Goal: Information Seeking & Learning: Compare options

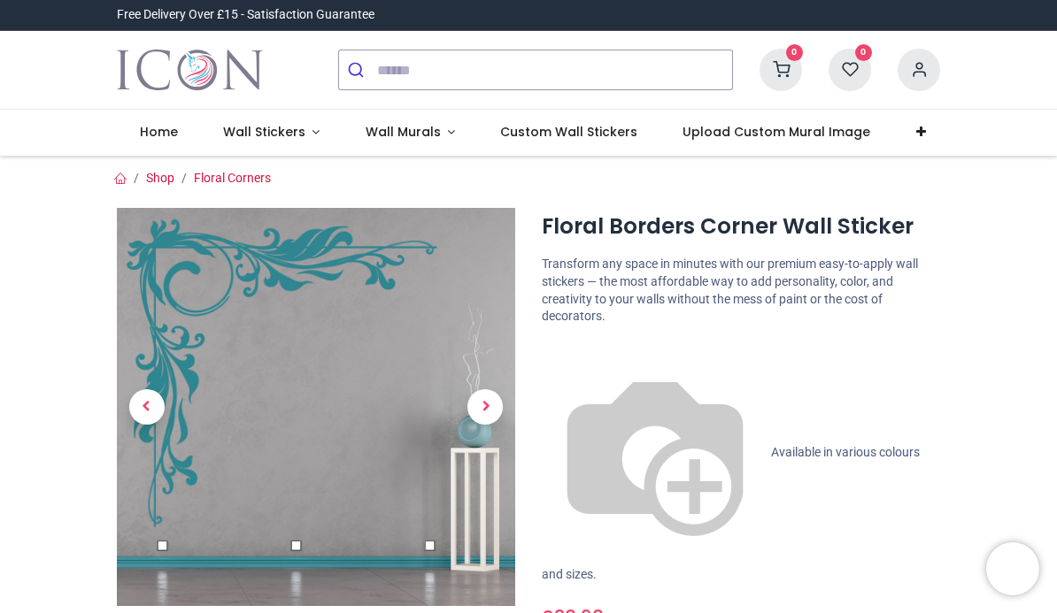
click at [479, 418] on span "Next" at bounding box center [484, 406] width 35 height 35
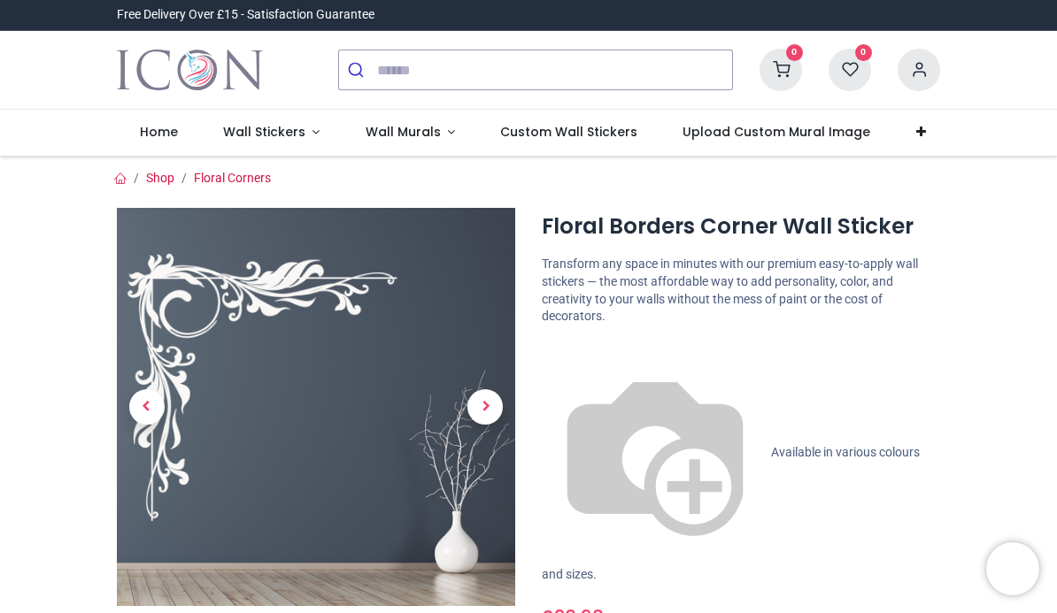
click at [470, 412] on span "Next" at bounding box center [484, 406] width 35 height 35
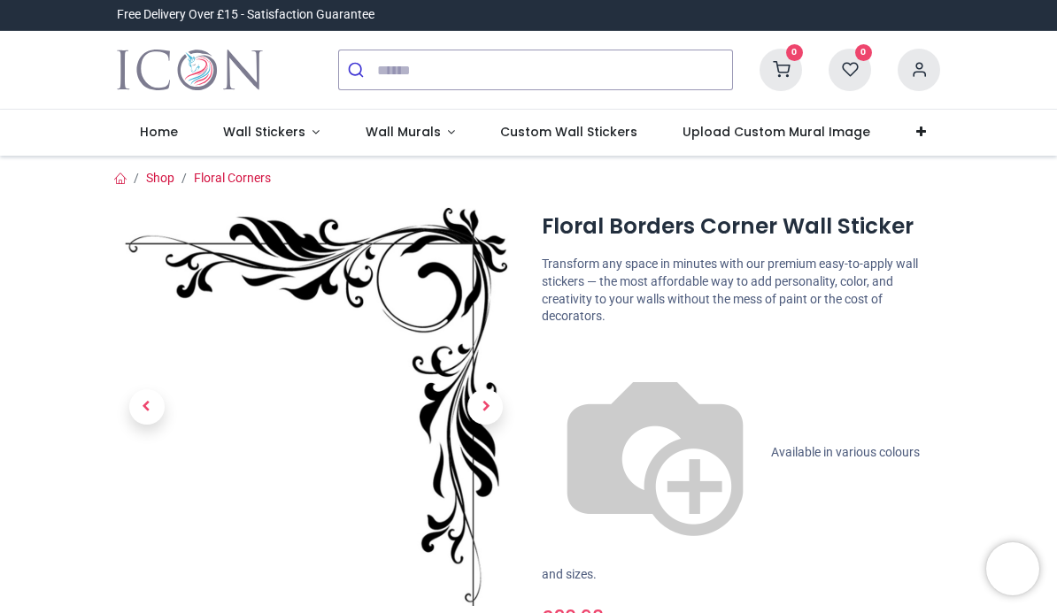
click at [486, 418] on span "Next" at bounding box center [484, 406] width 35 height 35
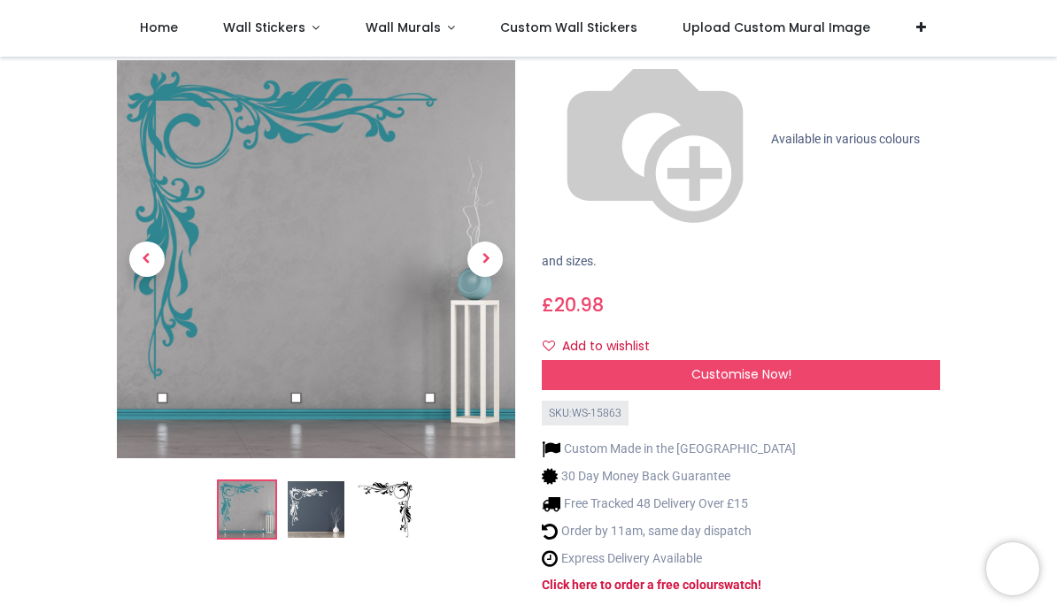
scroll to position [215, 0]
click at [567, 577] on strong "Click here to order a free colour" at bounding box center [630, 584] width 176 height 14
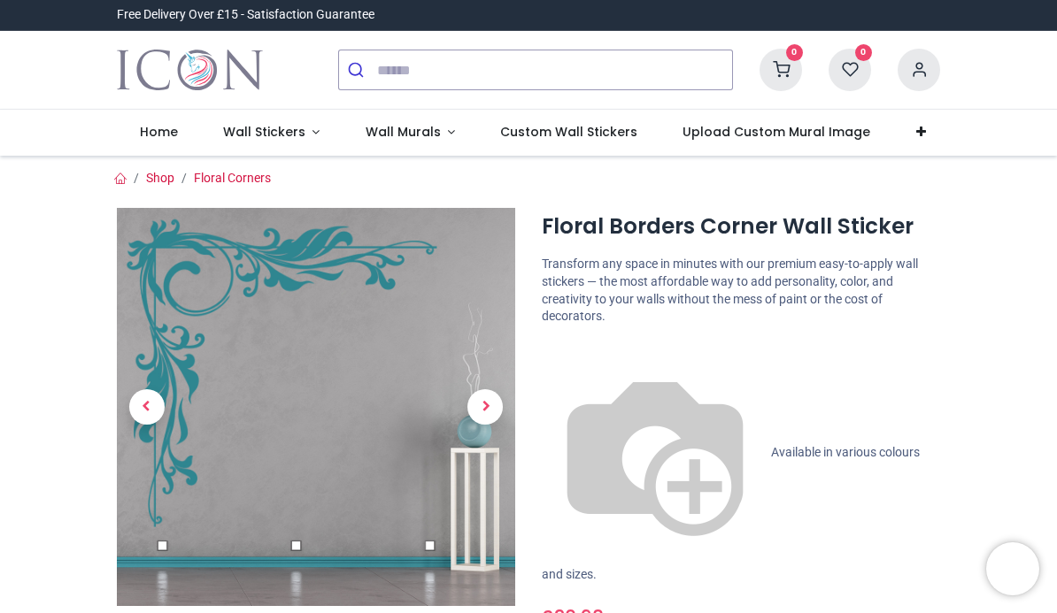
scroll to position [0, 0]
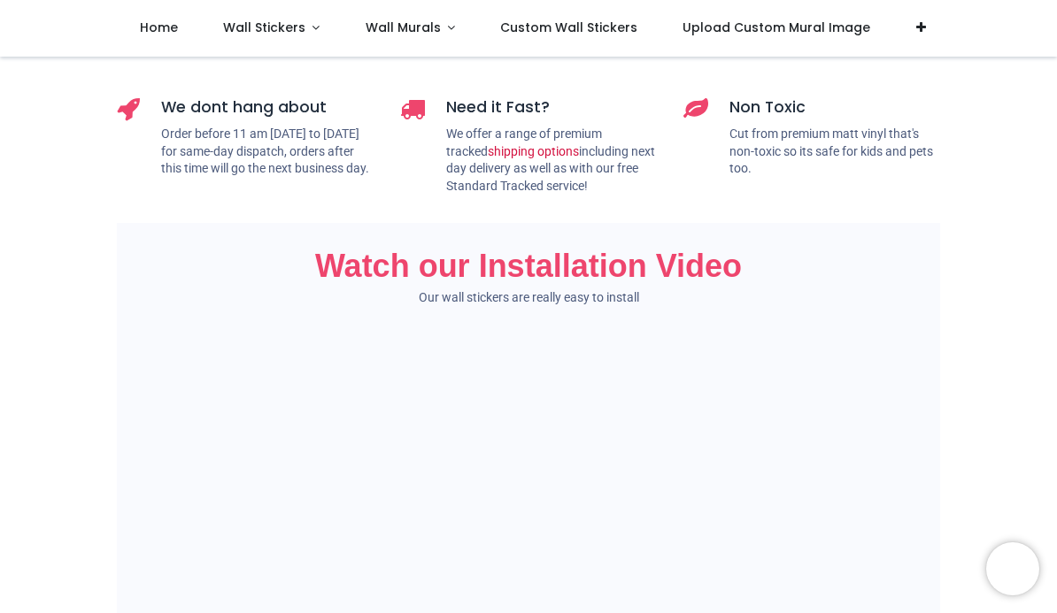
scroll to position [1142, 0]
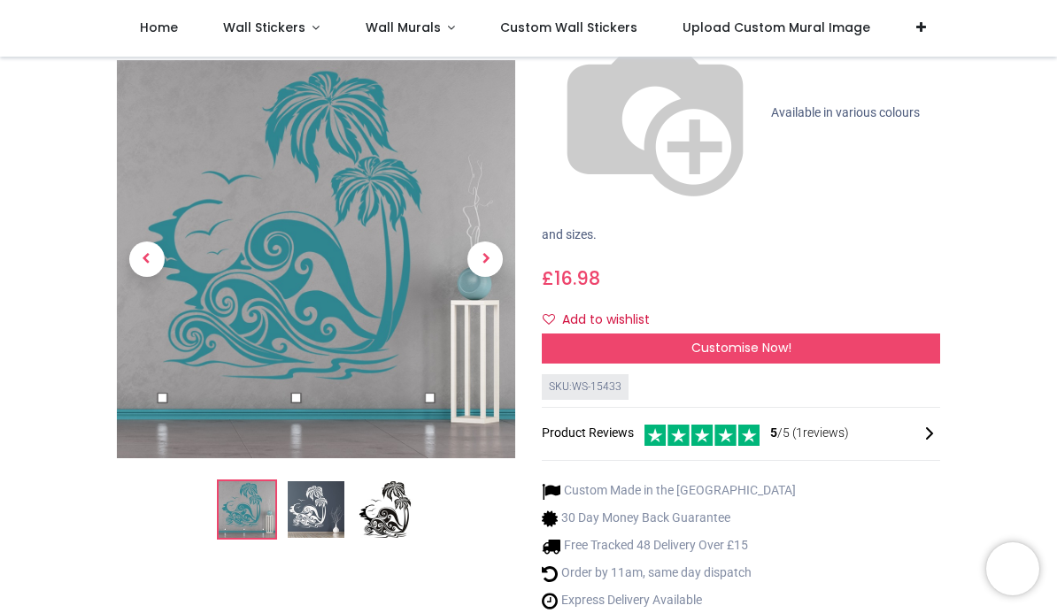
scroll to position [273, 0]
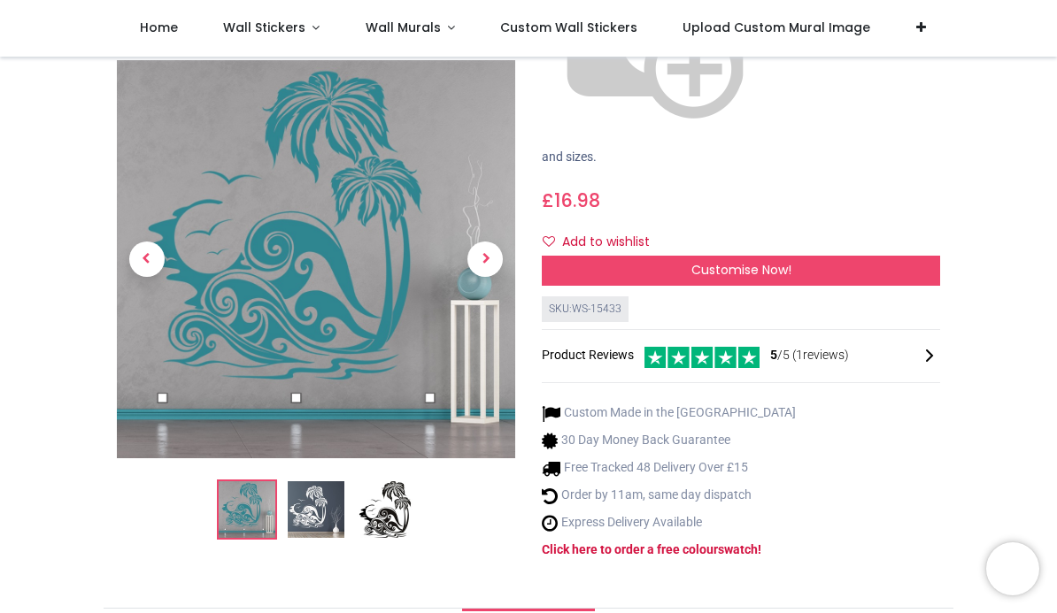
scroll to position [362, 0]
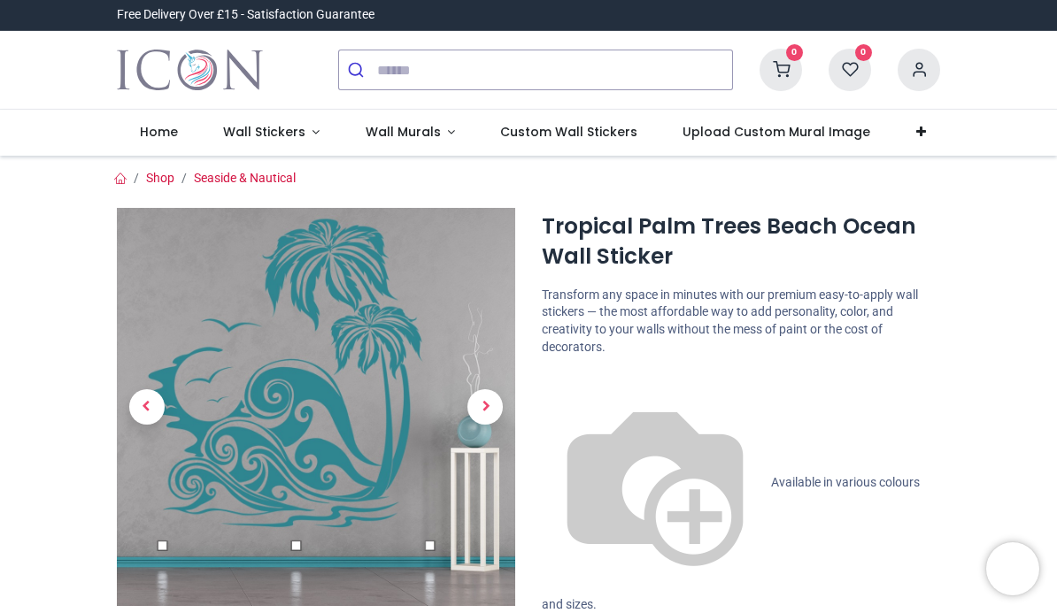
scroll to position [0, 0]
click at [609, 475] on span "Available in various colours and sizes." at bounding box center [731, 543] width 378 height 136
click at [550, 385] on img at bounding box center [655, 483] width 227 height 227
click at [551, 384] on img at bounding box center [655, 483] width 227 height 227
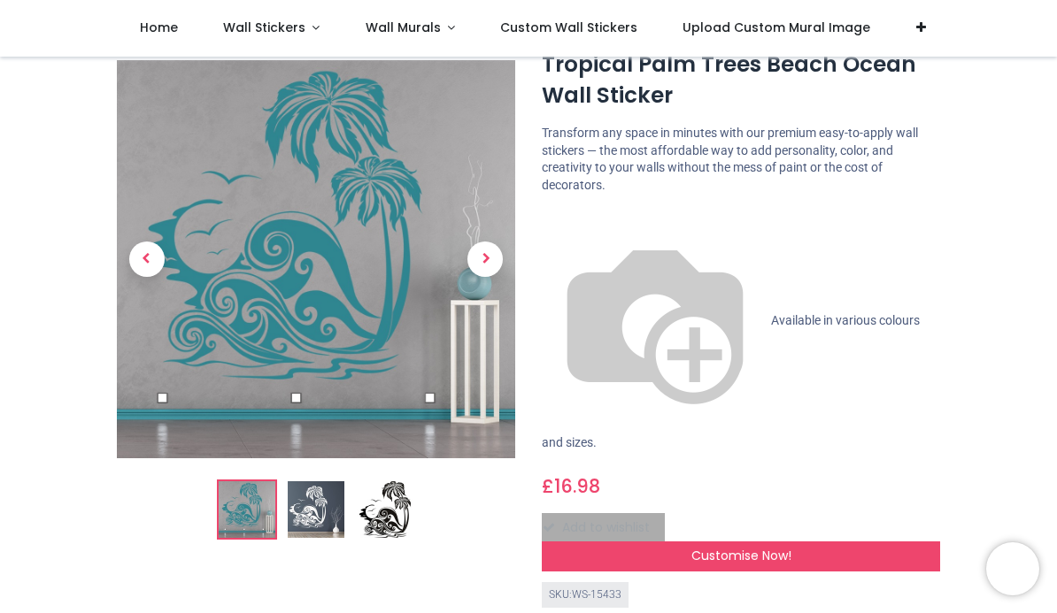
scroll to position [62, 0]
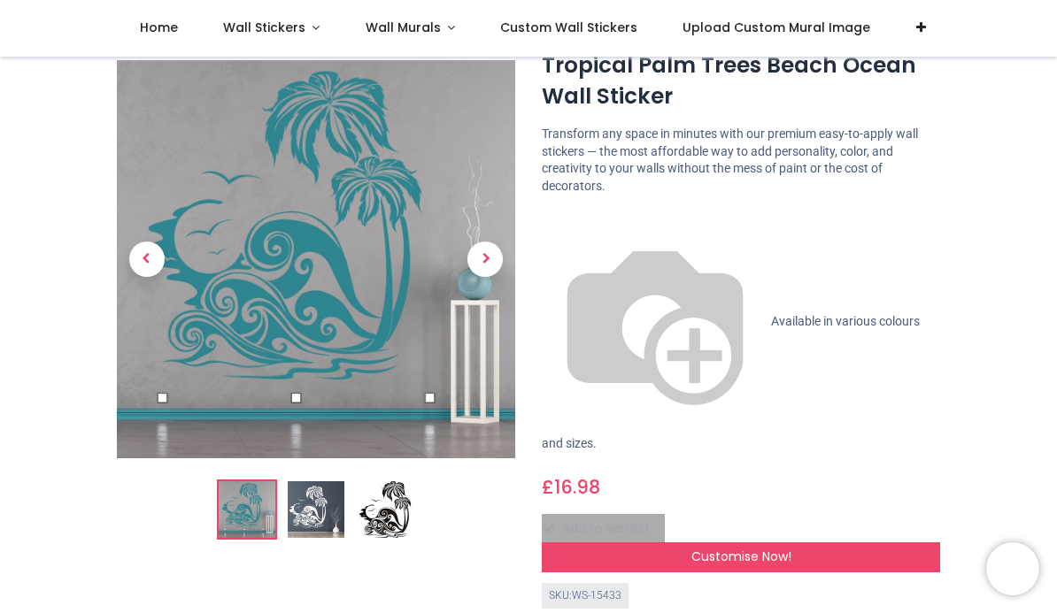
click at [686, 542] on div "Customise Now!" at bounding box center [741, 557] width 398 height 30
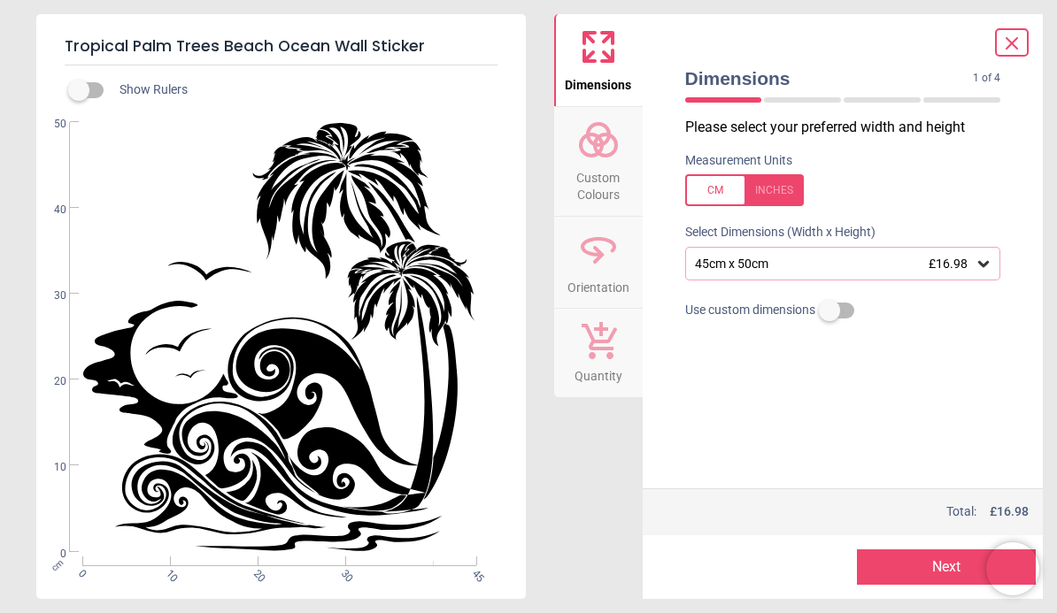
click at [981, 272] on div "45cm x 50cm £16.98" at bounding box center [843, 264] width 316 height 34
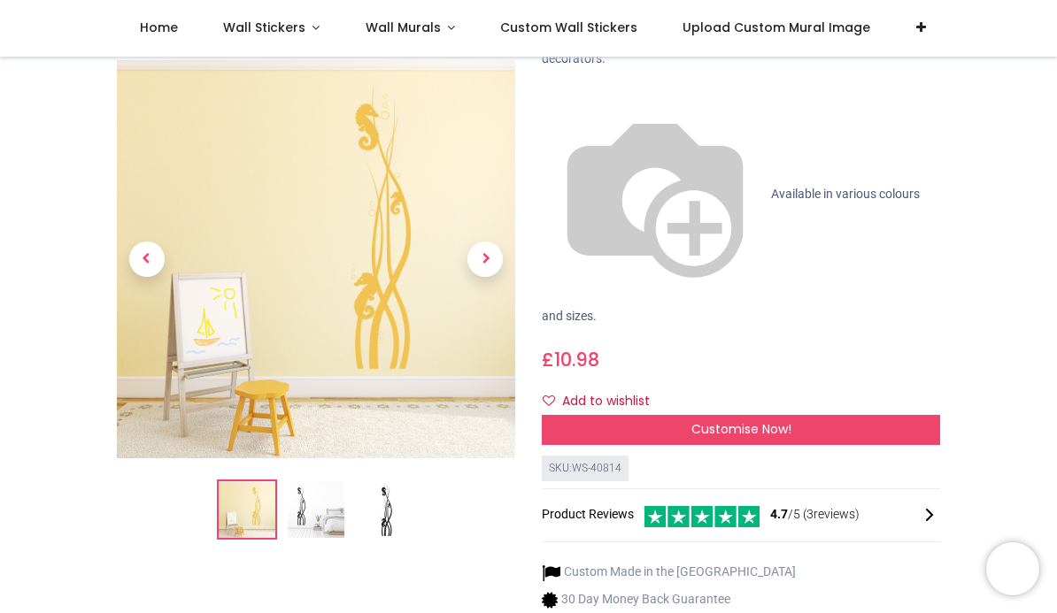
scroll to position [191, 0]
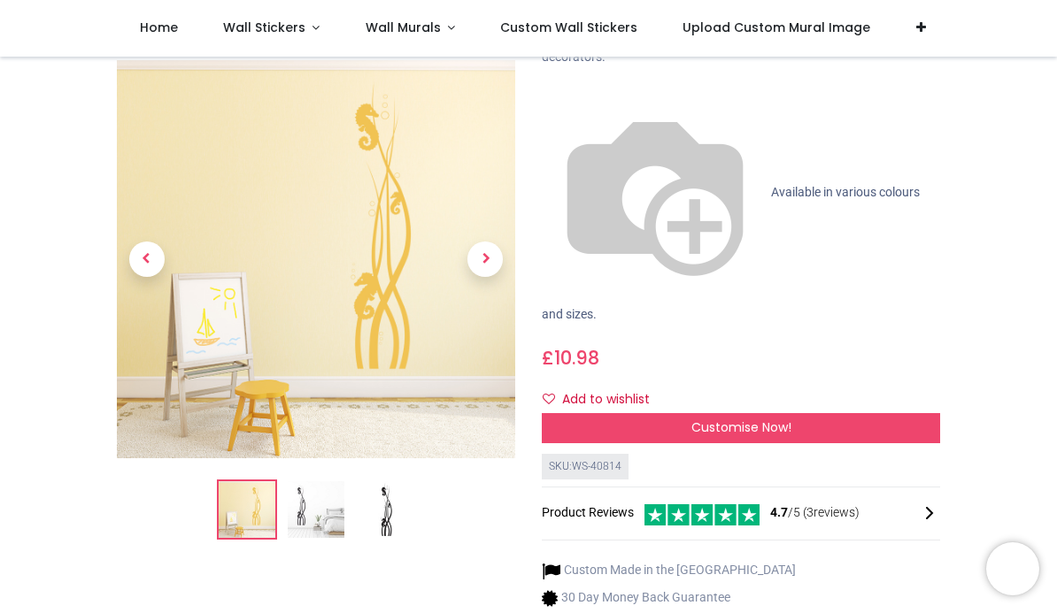
click at [309, 482] on img at bounding box center [316, 510] width 57 height 57
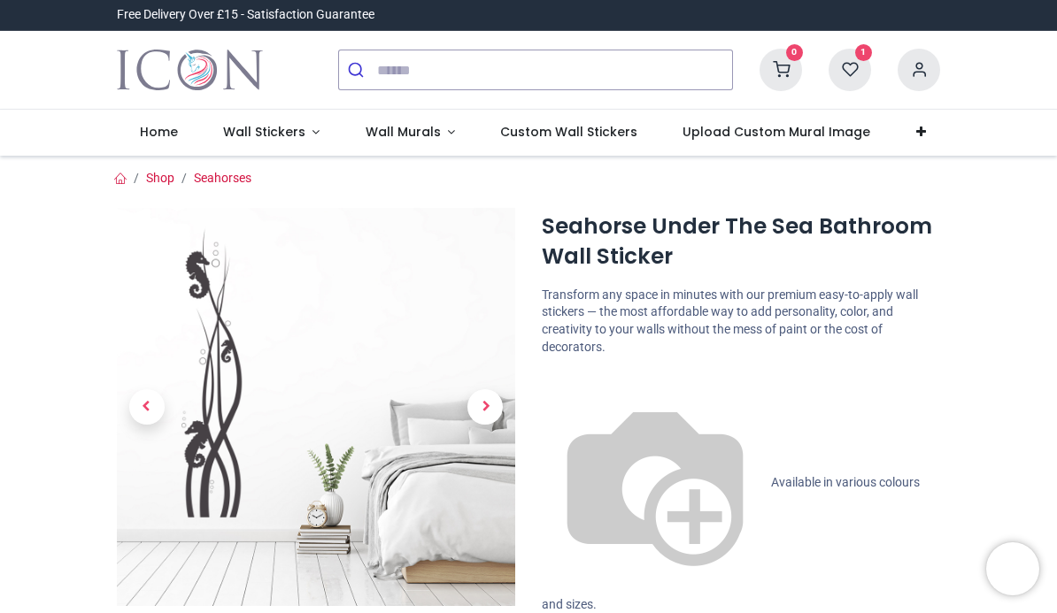
scroll to position [0, 0]
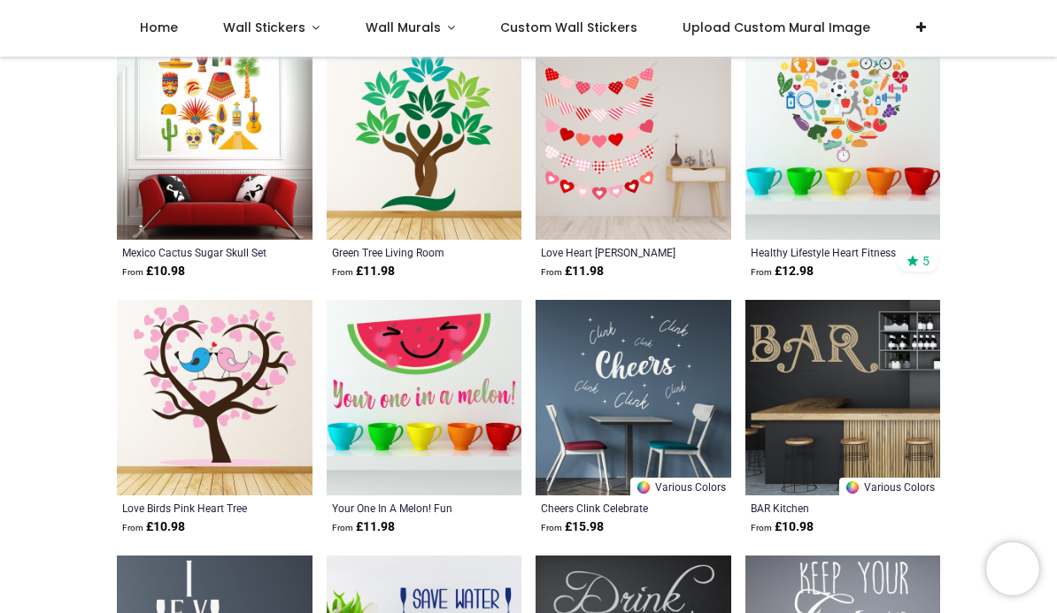
scroll to position [520, 0]
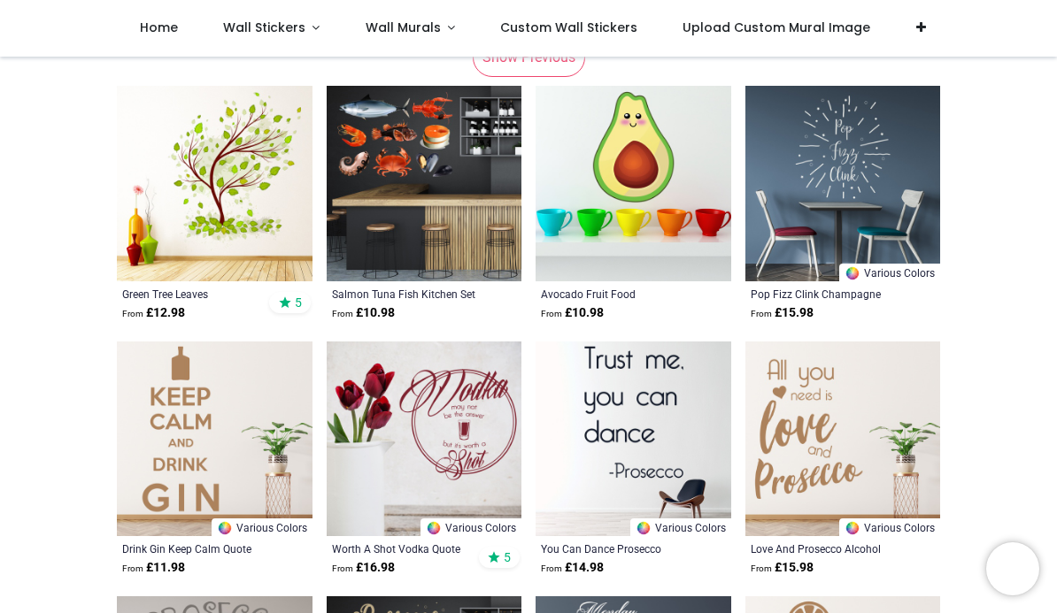
scroll to position [404, 0]
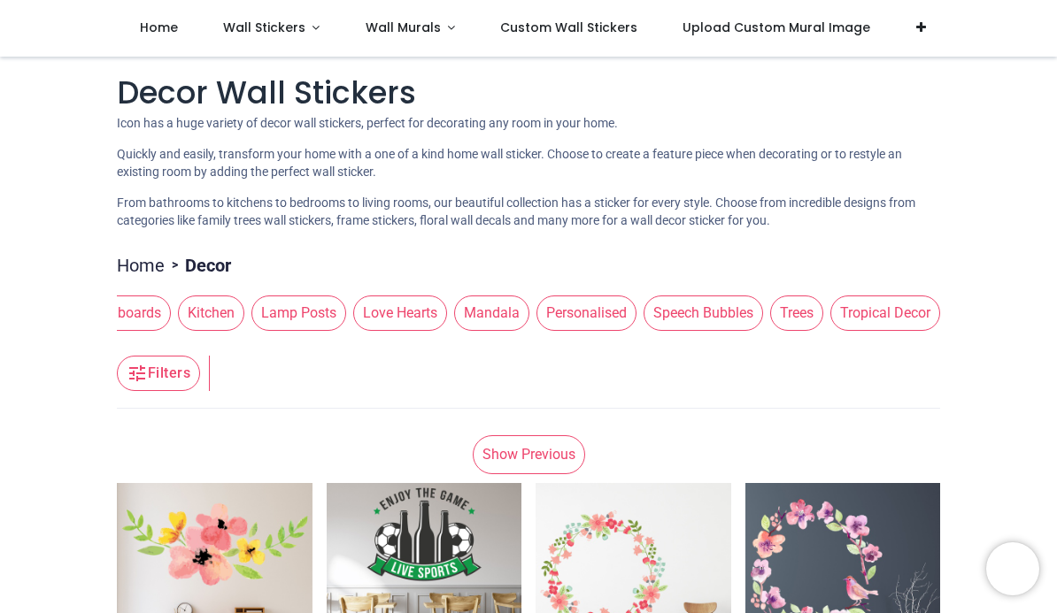
scroll to position [0, 1522]
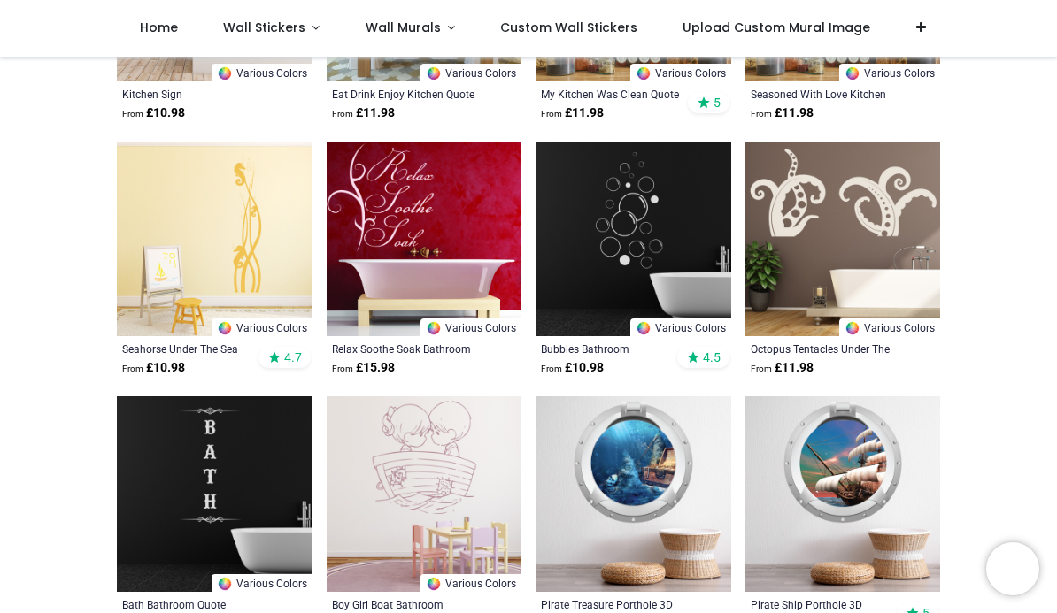
scroll to position [6710, 0]
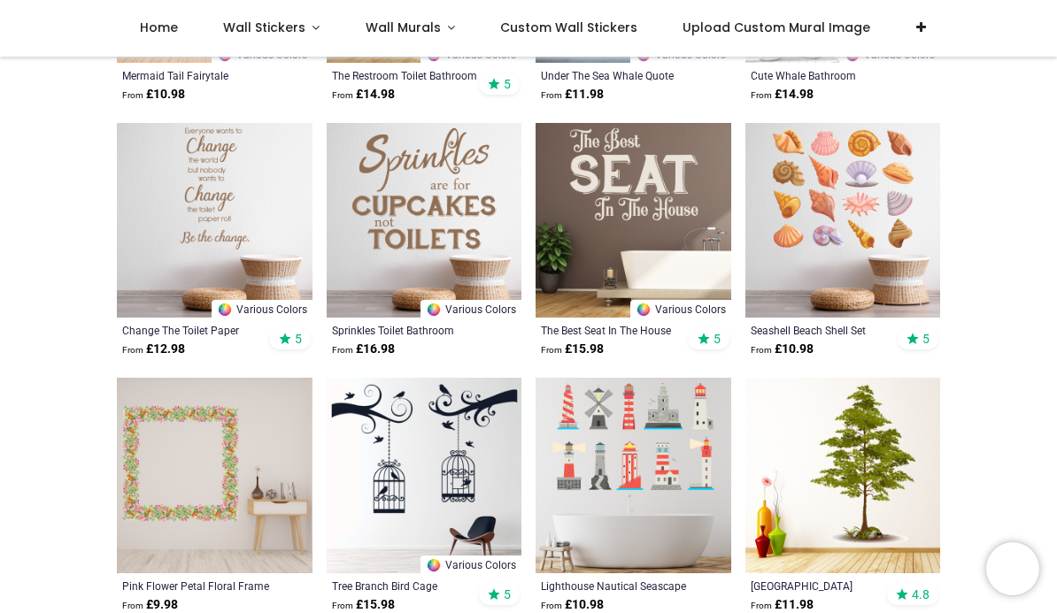
scroll to position [624, 0]
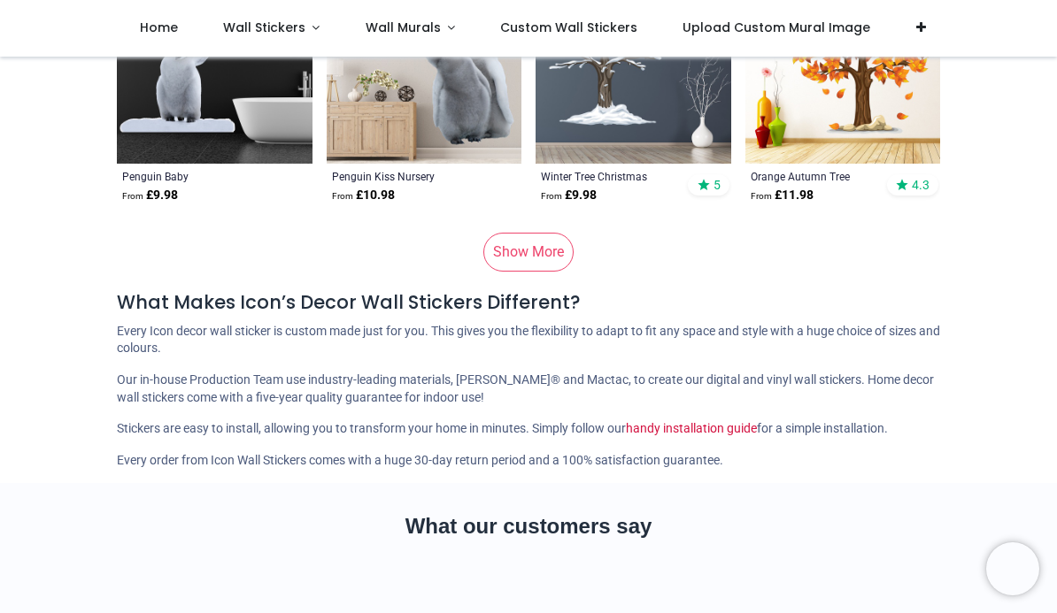
scroll to position [9203, 0]
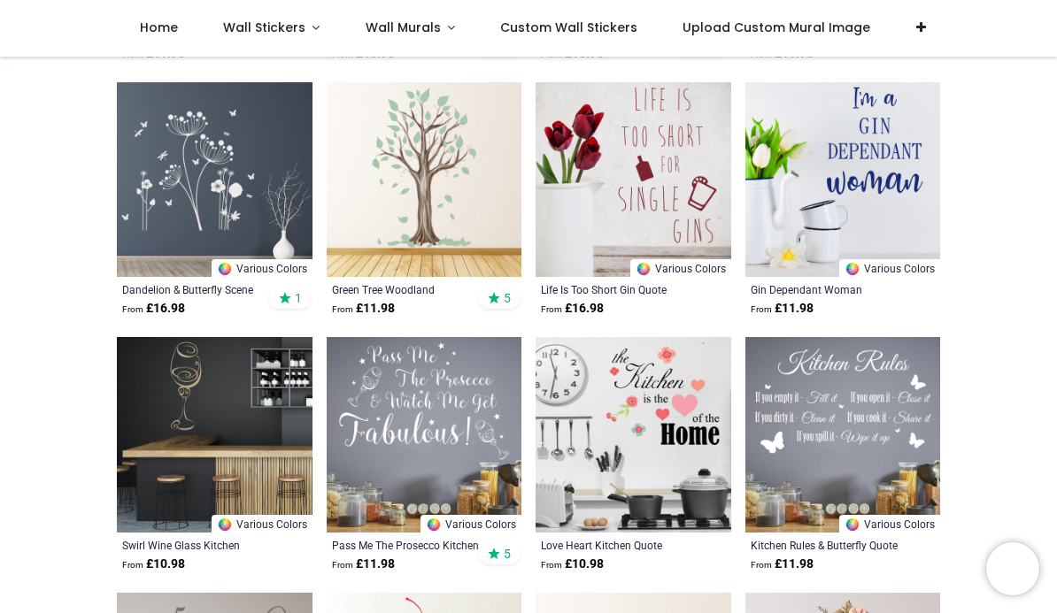
scroll to position [2707, 0]
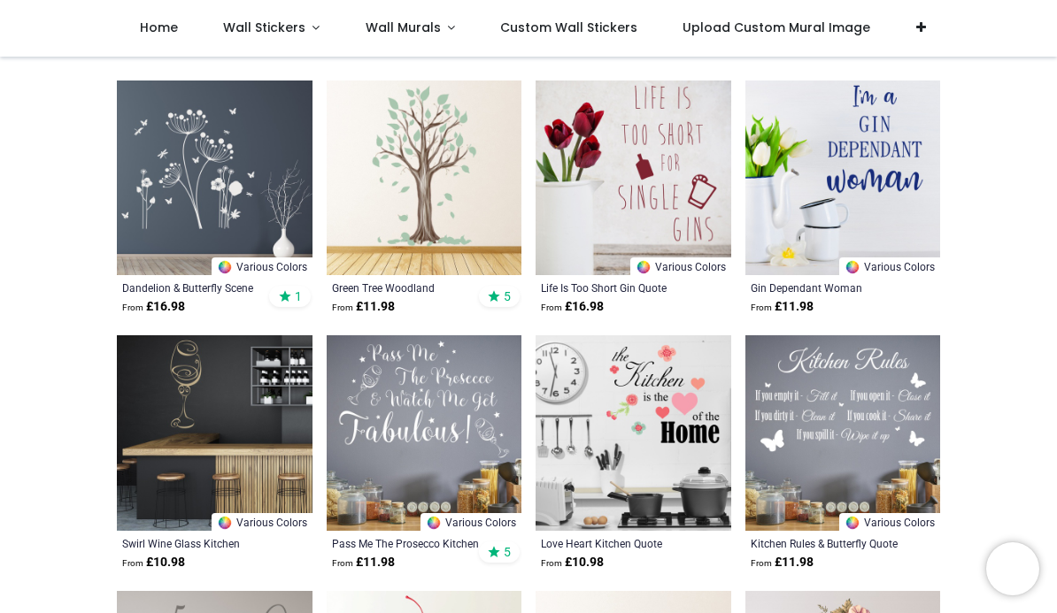
click at [240, 261] on link "Various Colors" at bounding box center [261, 267] width 101 height 18
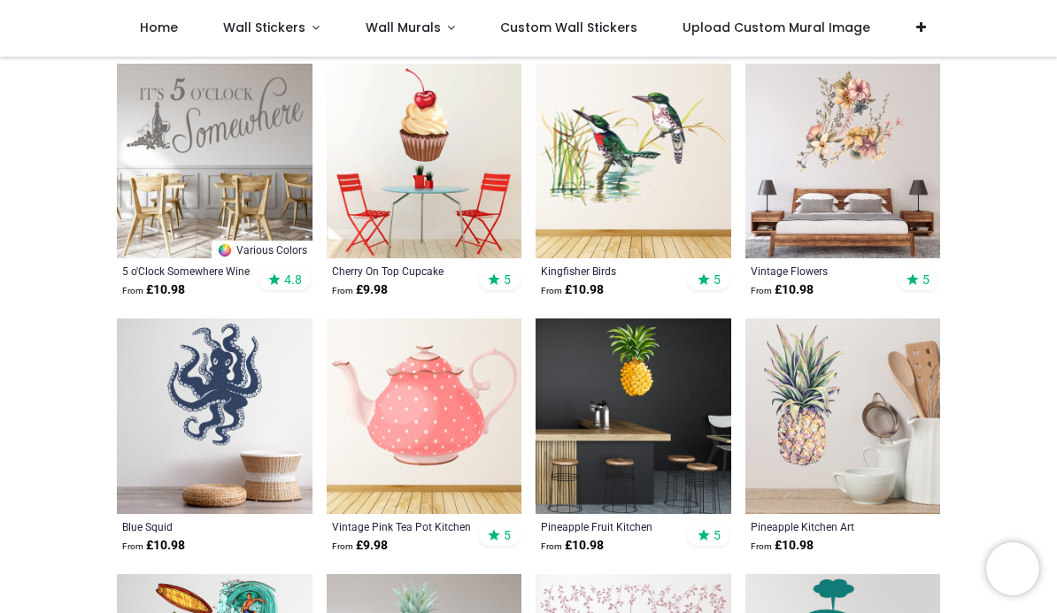
scroll to position [3236, 0]
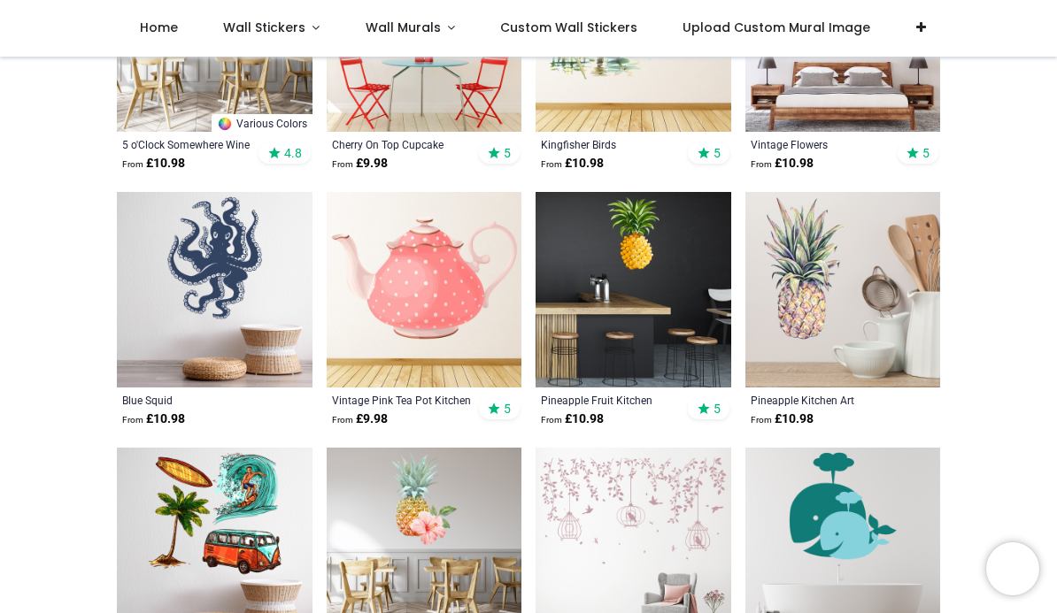
scroll to position [3326, 0]
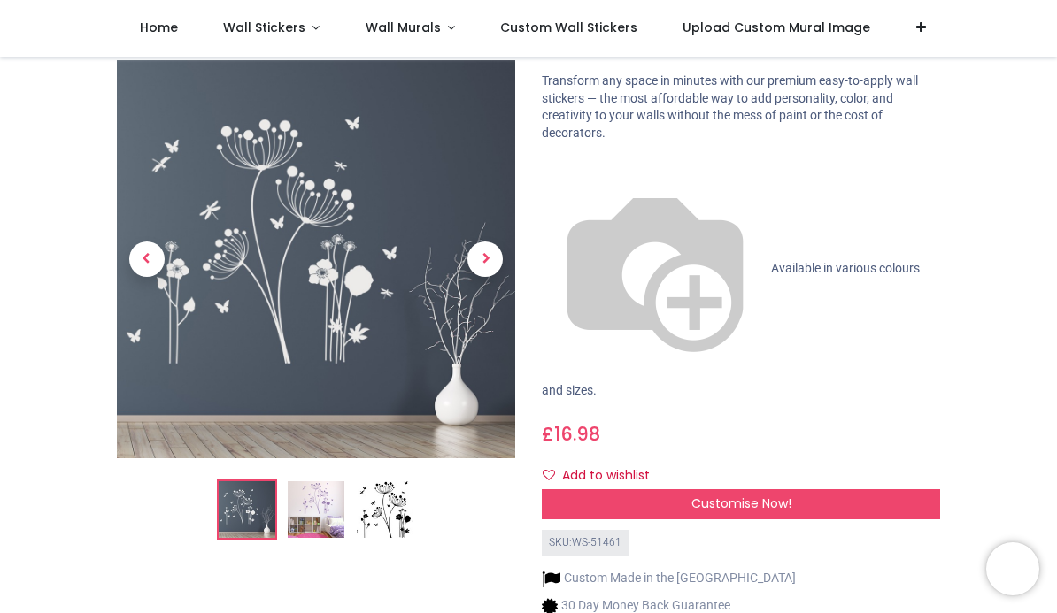
scroll to position [113, 0]
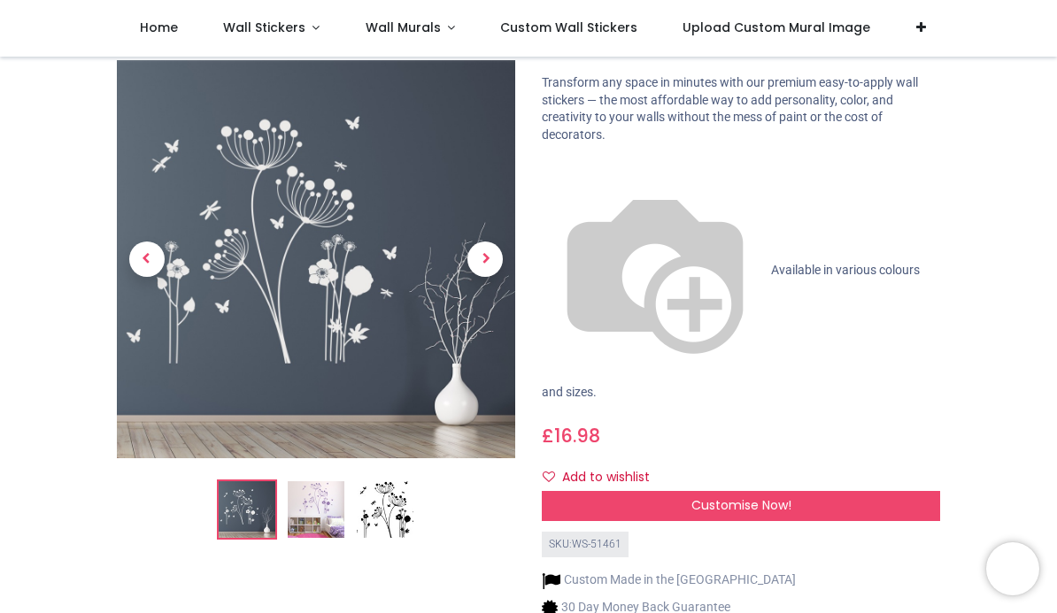
click at [304, 488] on img at bounding box center [316, 510] width 57 height 57
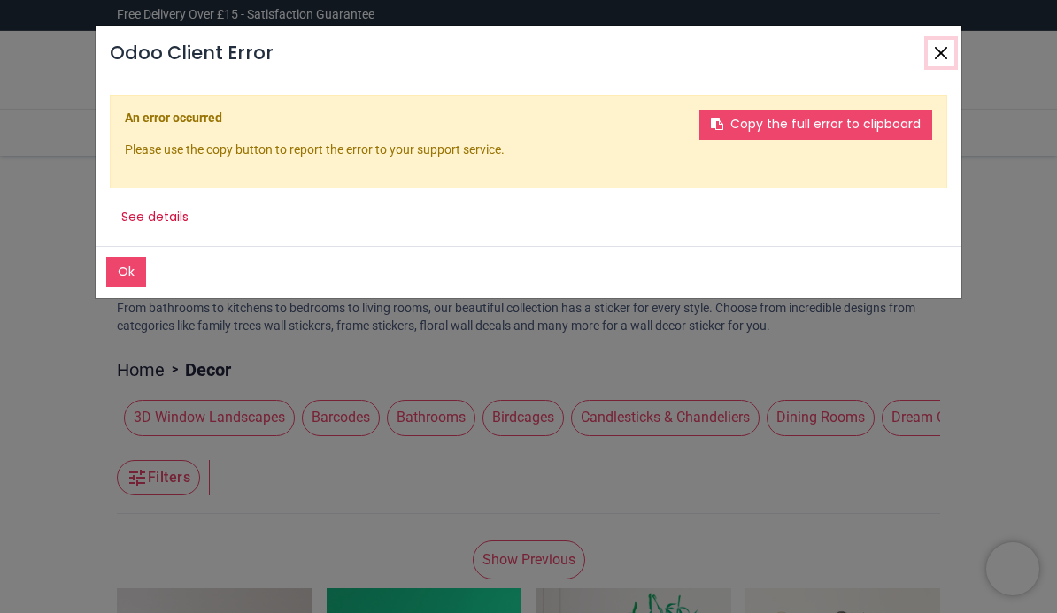
click at [931, 53] on button "Close" at bounding box center [940, 53] width 27 height 27
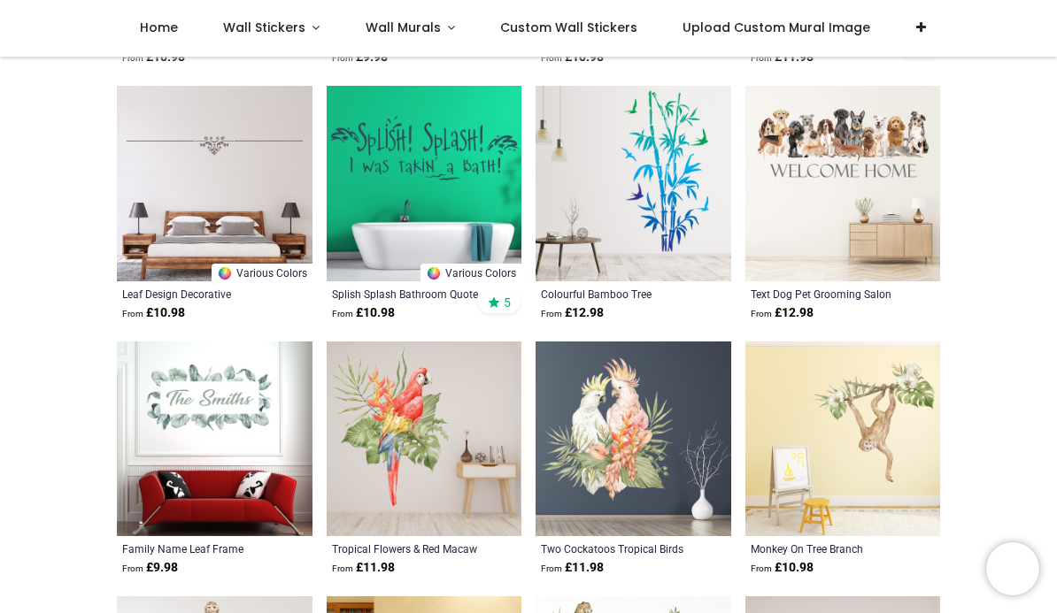
scroll to position [3979, 0]
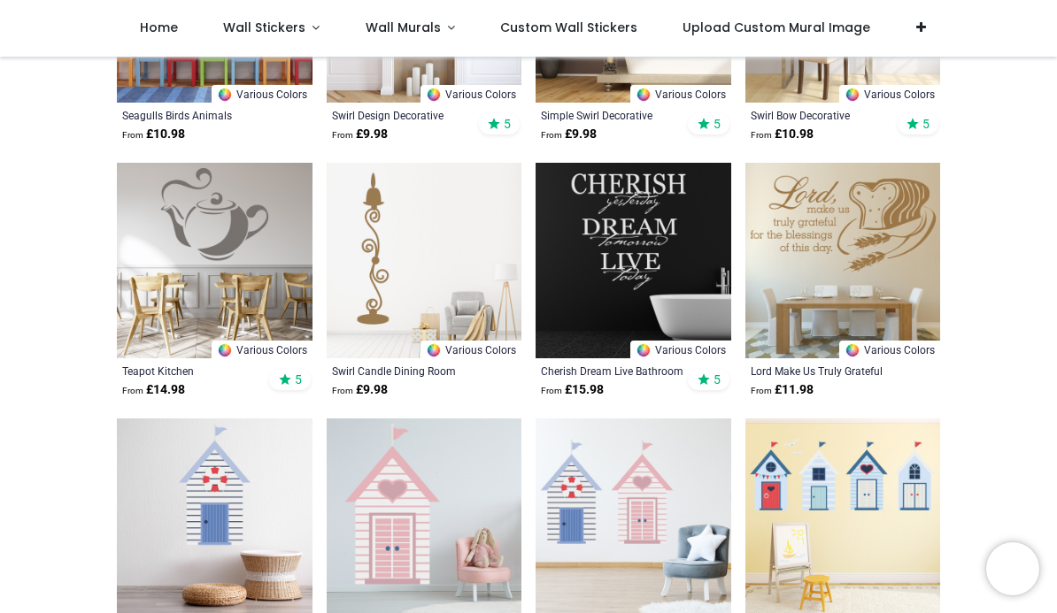
scroll to position [6453, 0]
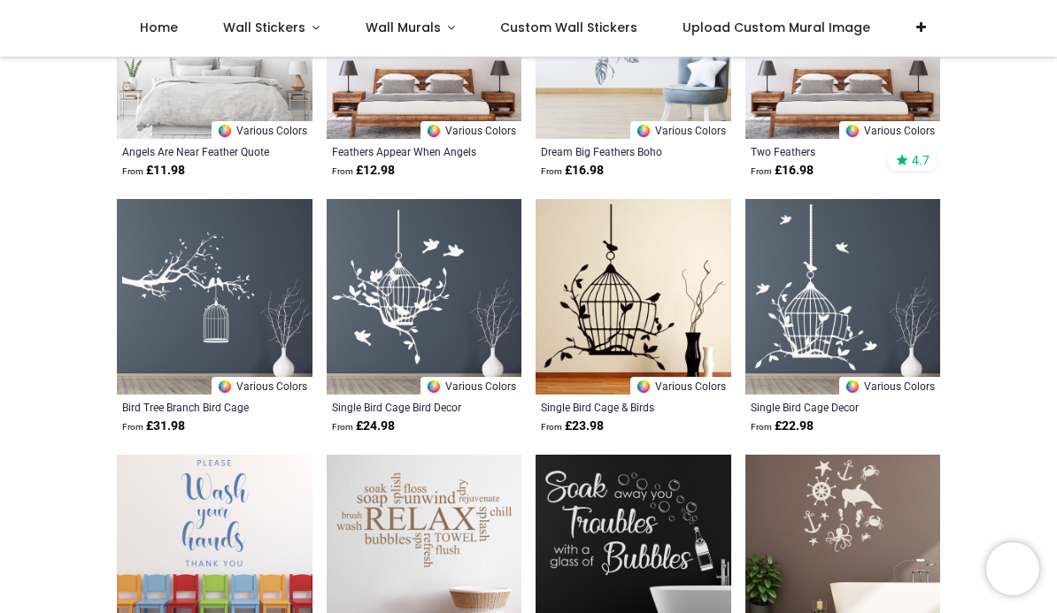
scroll to position [8479, 0]
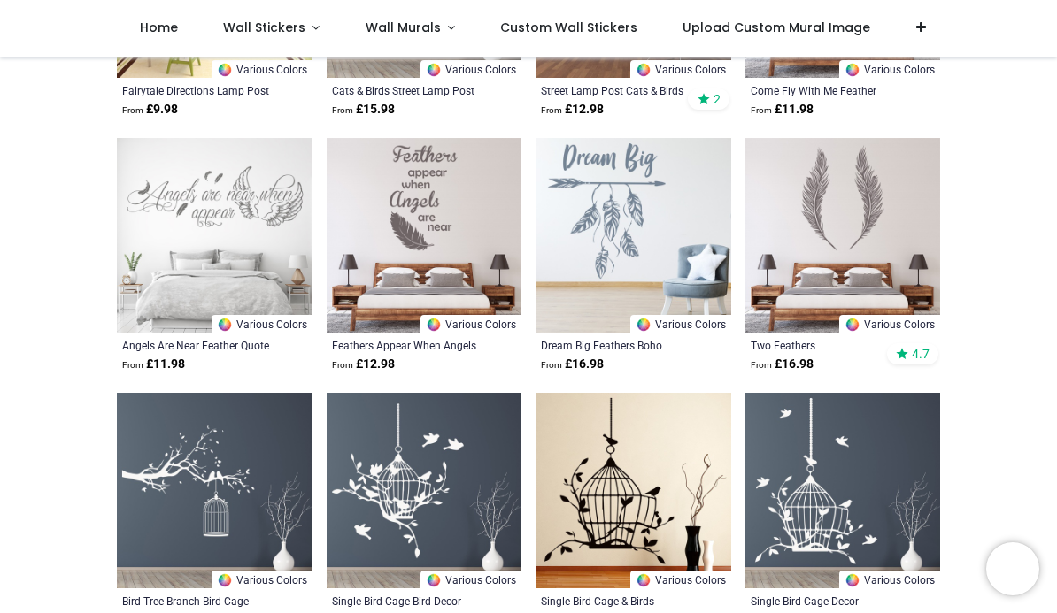
scroll to position [8217, 0]
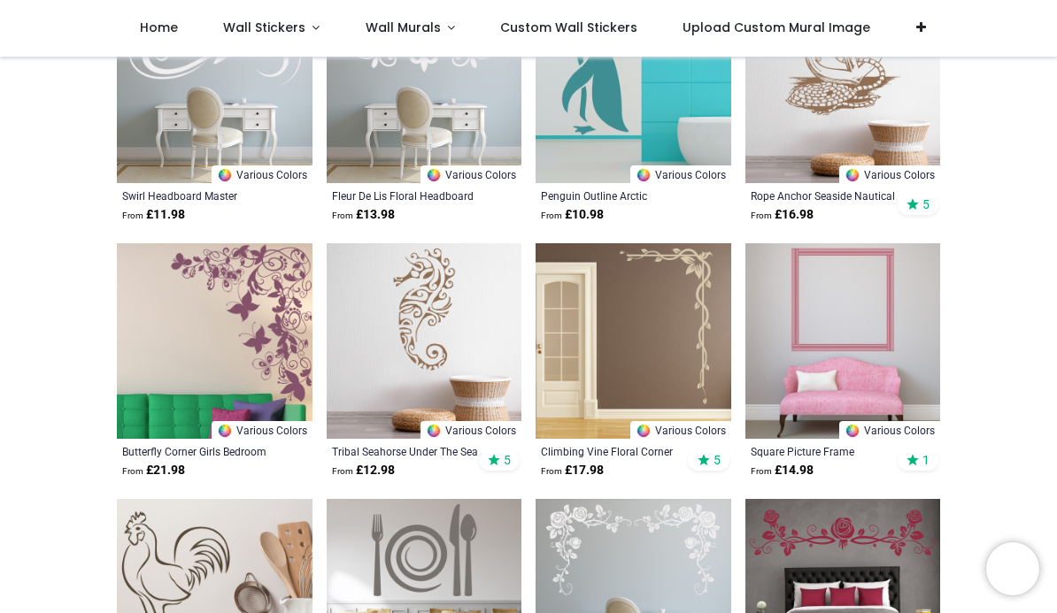
scroll to position [1267, 0]
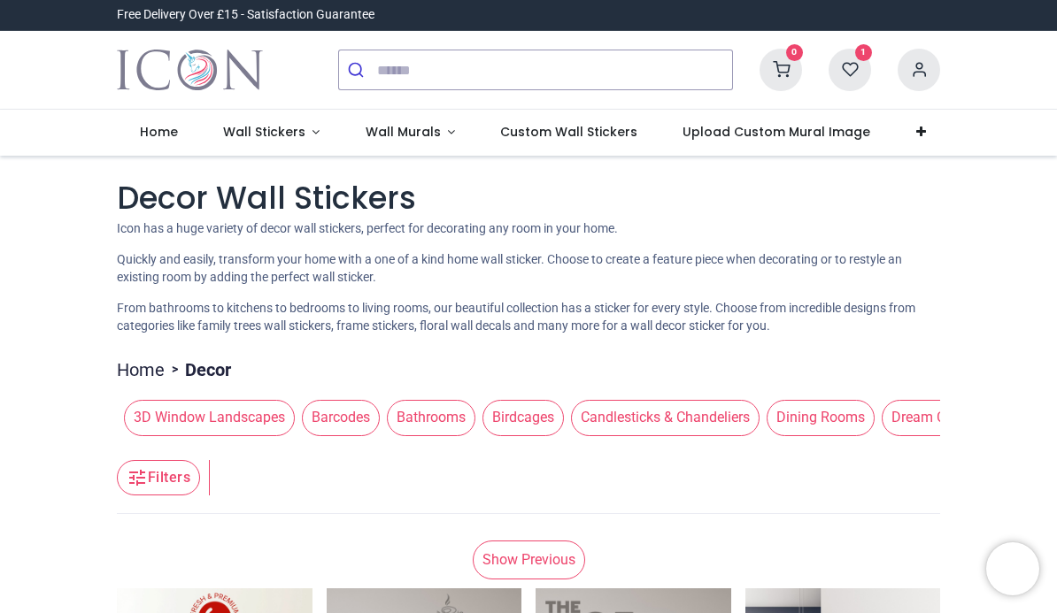
click at [154, 146] on link "Home" at bounding box center [158, 133] width 83 height 46
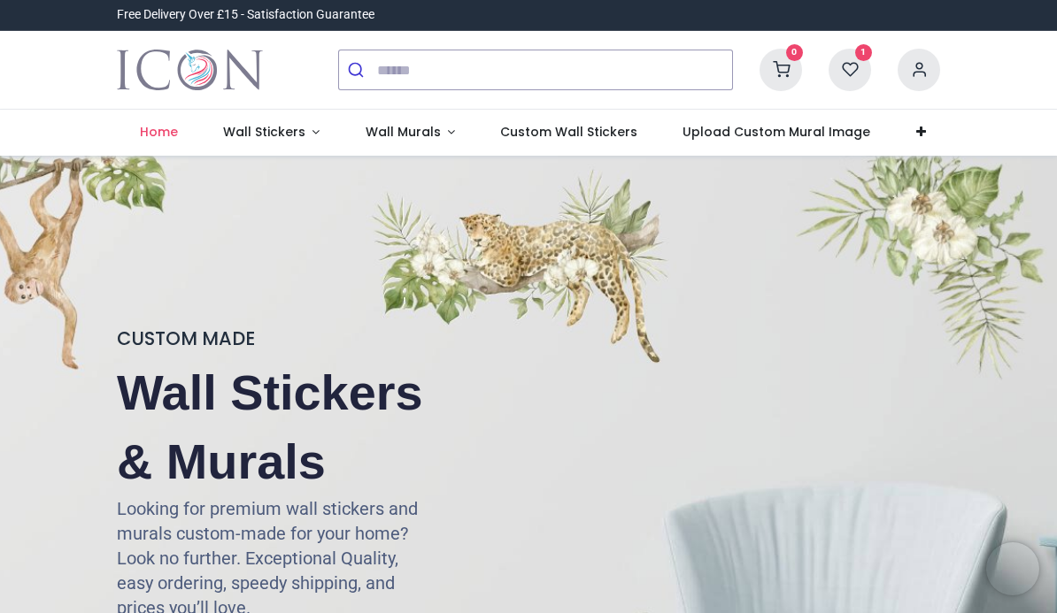
click at [98, 396] on div "CUSTOM MADE Wall Stickers & Murals Looking for premium wall stickers and murals…" at bounding box center [528, 526] width 1057 height 741
click at [286, 135] on span "Wall Stickers" at bounding box center [264, 132] width 82 height 18
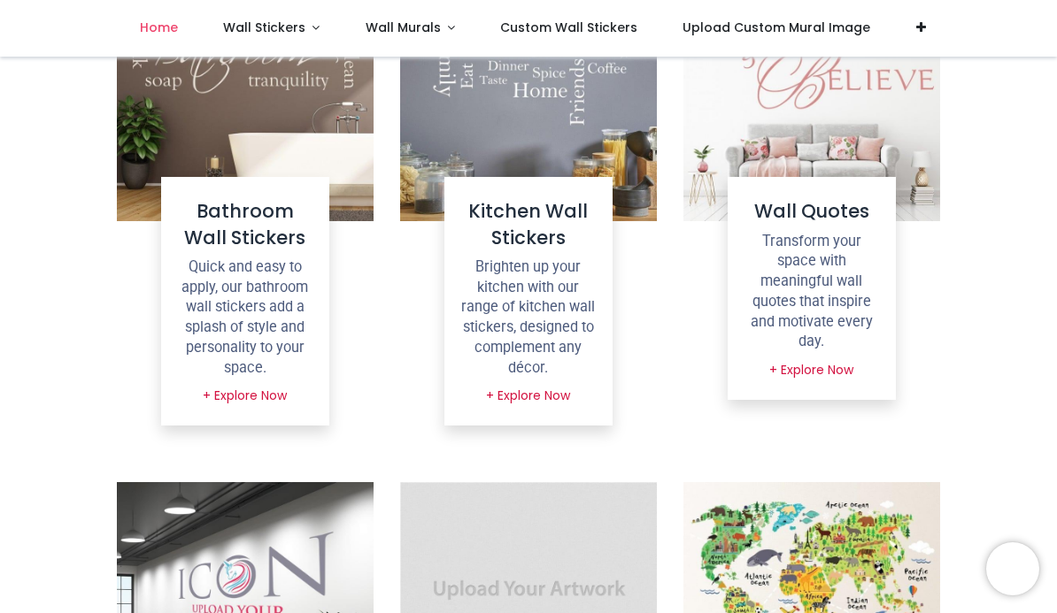
scroll to position [1363, 0]
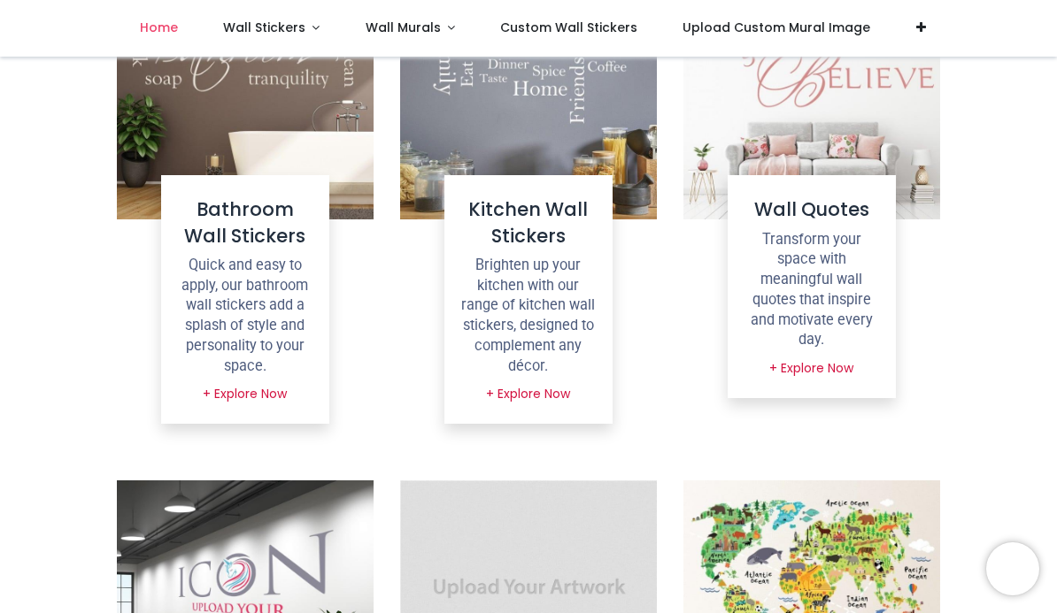
click at [532, 315] on p "Brighten up your kitchen with our range of kitchen wall stickers, designed to c…" at bounding box center [528, 316] width 140 height 120
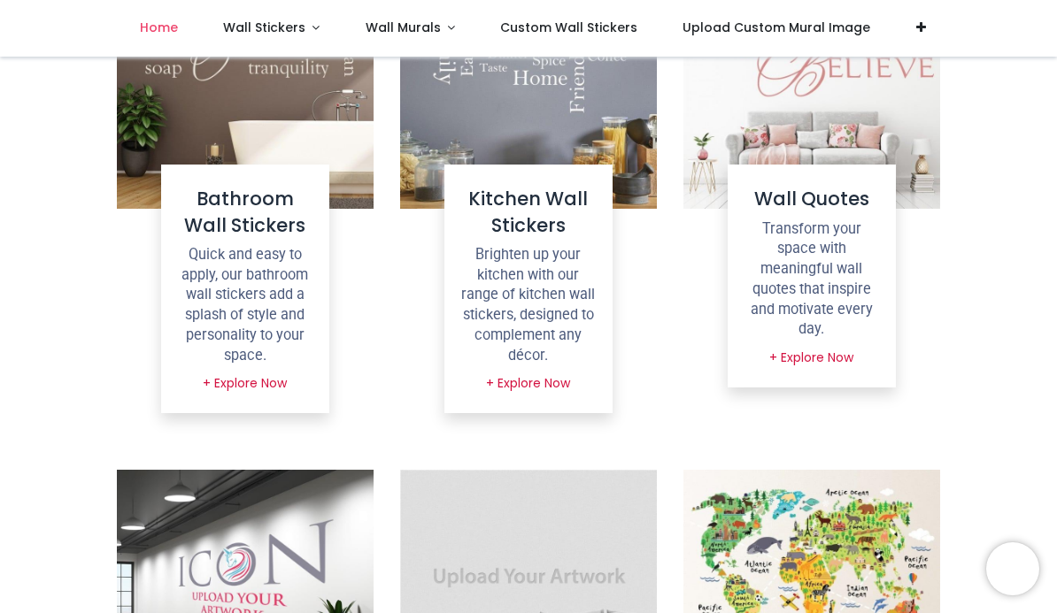
scroll to position [1345, 0]
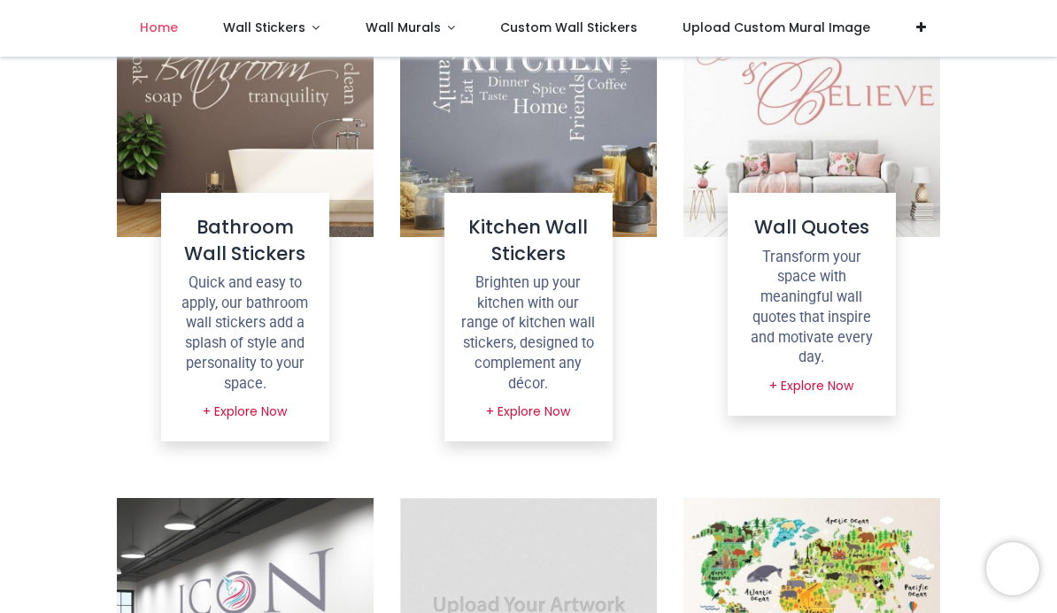
click at [506, 333] on p "Brighten up your kitchen with our range of kitchen wall stickers, designed to c…" at bounding box center [528, 333] width 140 height 120
click at [510, 407] on link "+ Explore Now" at bounding box center [527, 412] width 107 height 30
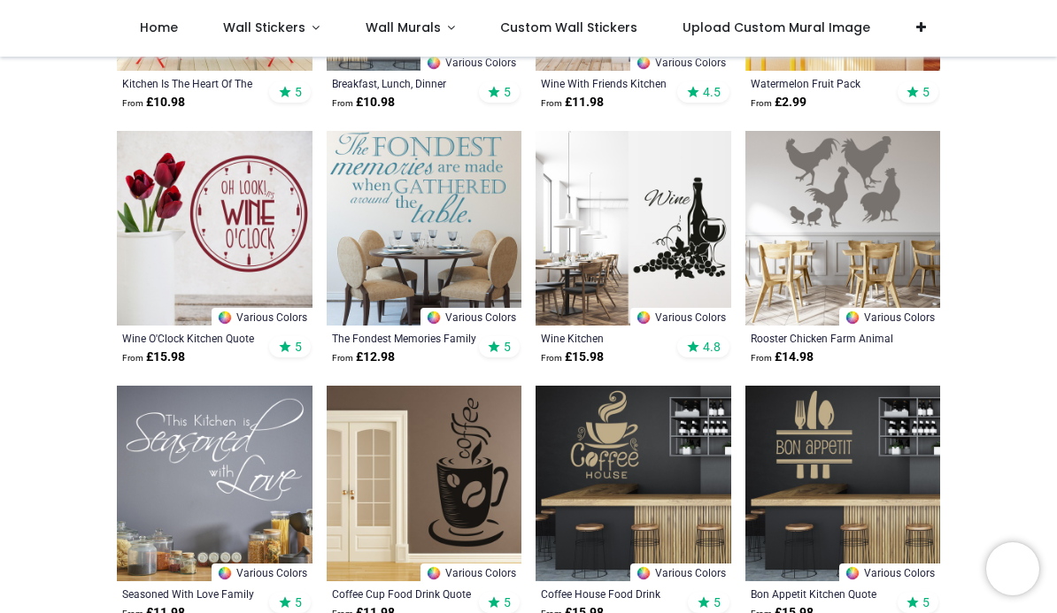
scroll to position [1586, 0]
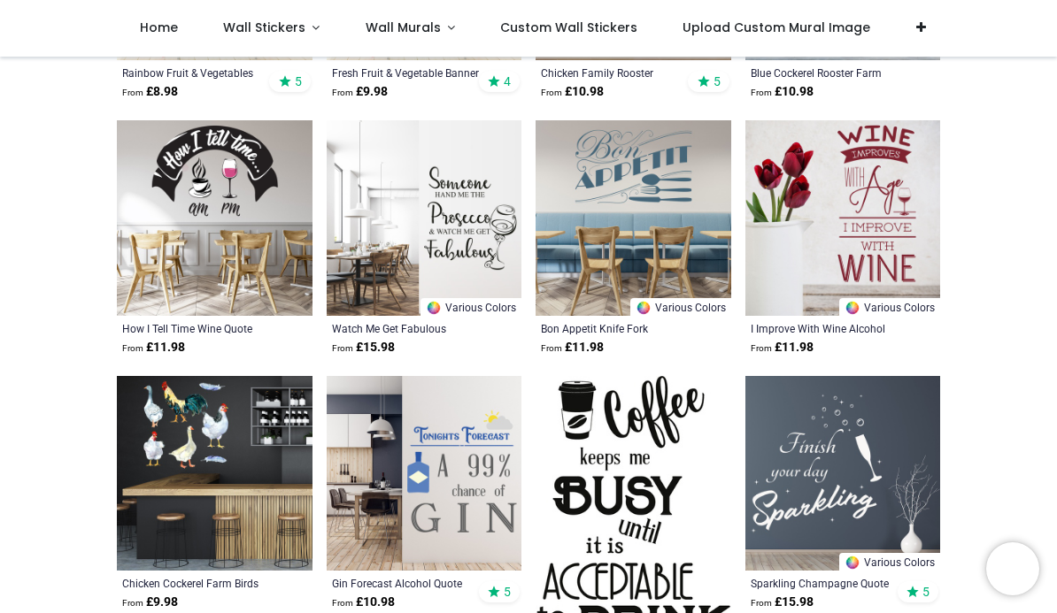
scroll to position [3368, 0]
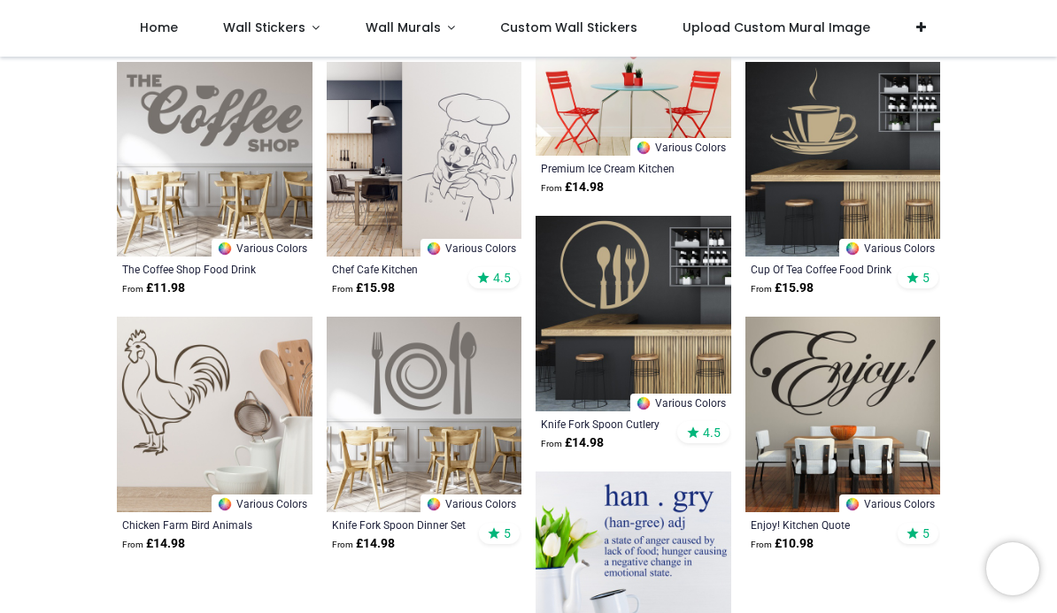
scroll to position [5214, 0]
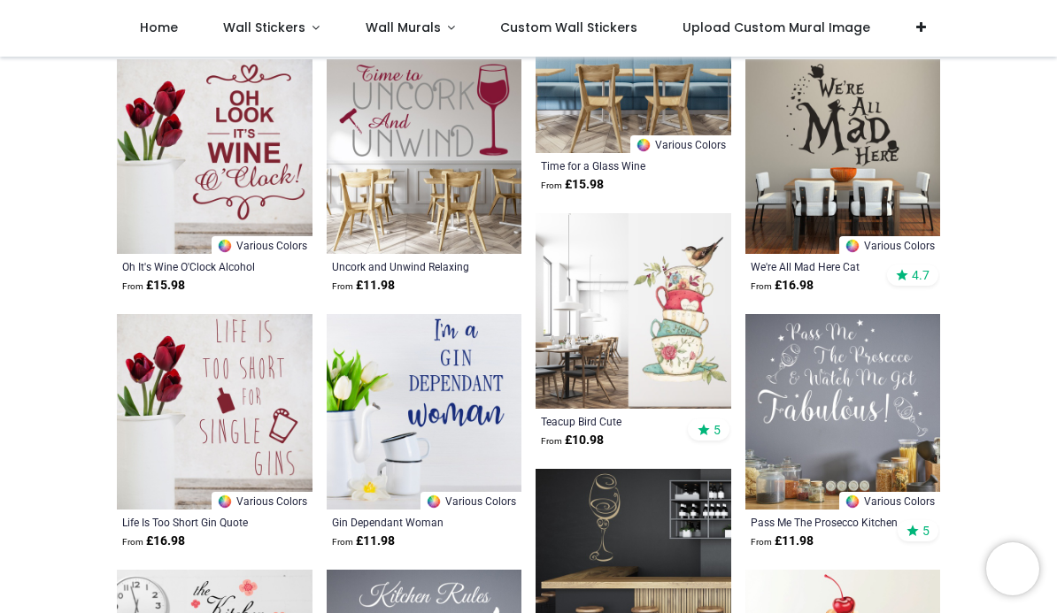
scroll to position [6240, 0]
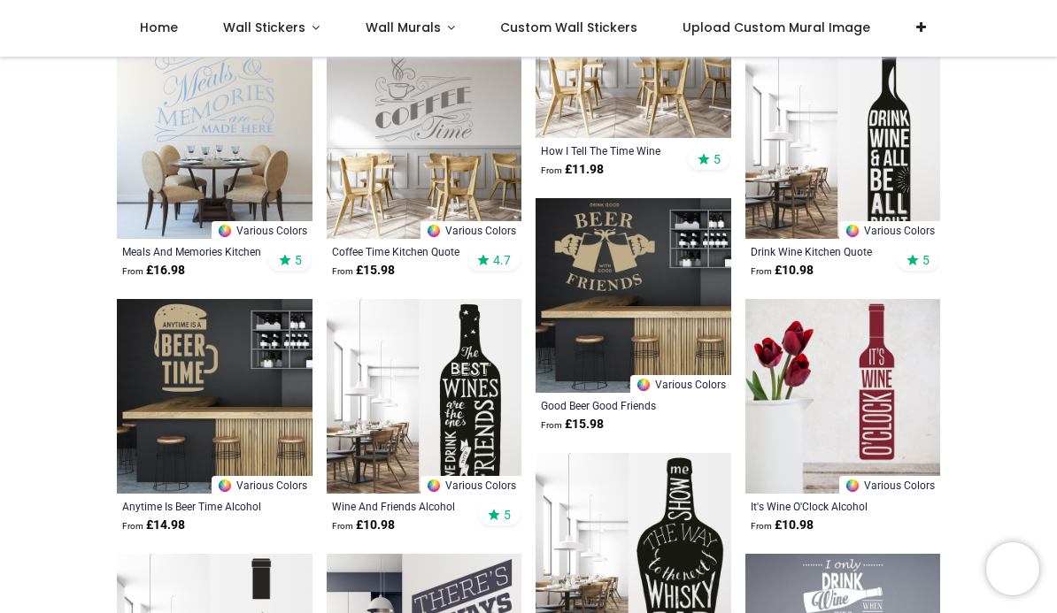
scroll to position [8519, 0]
